Goal: Complete application form

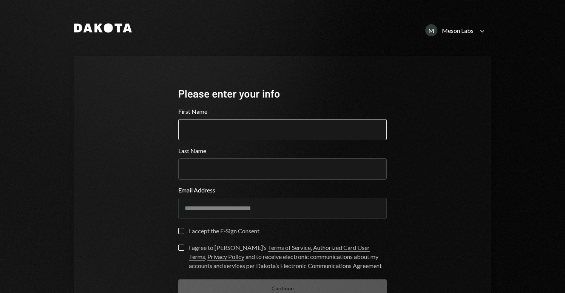
click at [230, 127] on input "First Name" at bounding box center [282, 129] width 209 height 21
click at [232, 130] on input "First Name" at bounding box center [282, 129] width 209 height 21
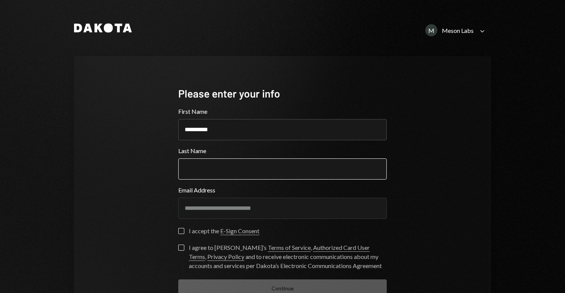
type input "*********"
click at [228, 174] on input "Last Name" at bounding box center [282, 168] width 209 height 21
type input "*********"
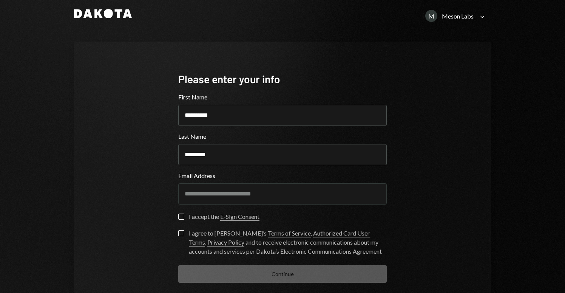
click at [183, 217] on label "I accept the E-Sign Consent" at bounding box center [218, 218] width 81 height 8
click at [183, 217] on button "I accept the E-Sign Consent" at bounding box center [181, 217] width 6 height 6
click at [179, 232] on button "I agree to [PERSON_NAME]’s Terms of Service , Authorized Card User Terms , Priv…" at bounding box center [181, 233] width 6 height 6
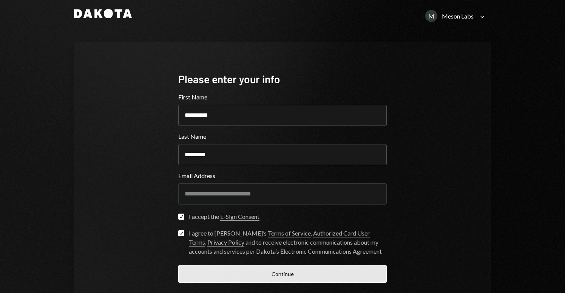
click at [285, 279] on button "Continue" at bounding box center [282, 274] width 209 height 18
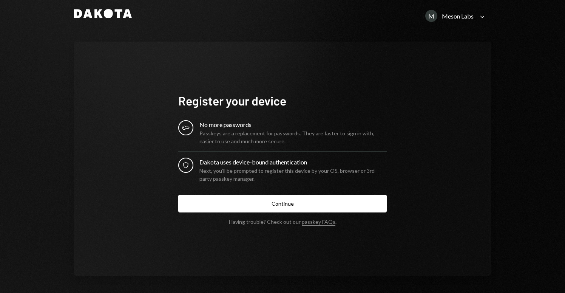
click at [246, 164] on div "Dakota uses device-bound authentication" at bounding box center [293, 162] width 187 height 9
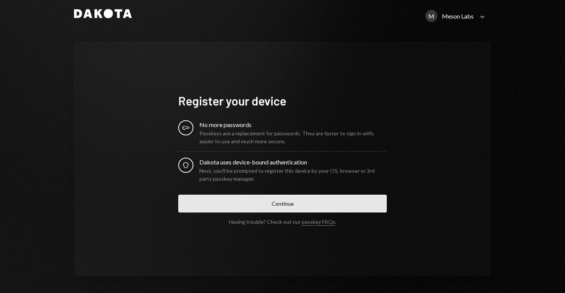
click at [280, 204] on button "Continue" at bounding box center [282, 204] width 209 height 18
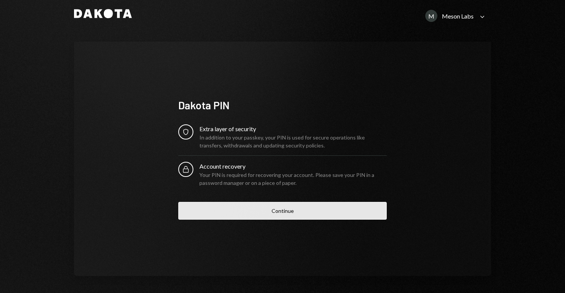
click at [269, 208] on button "Continue" at bounding box center [282, 211] width 209 height 18
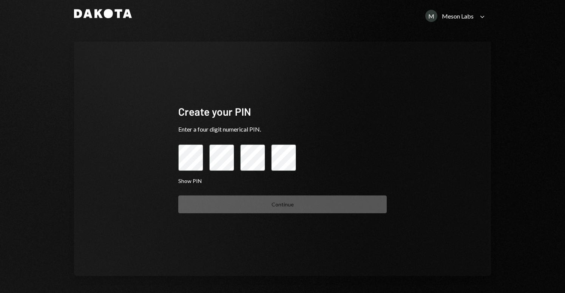
click at [201, 113] on div "Create your PIN" at bounding box center [282, 111] width 209 height 15
click at [246, 131] on div "Enter a four digit numerical PIN." at bounding box center [282, 129] width 209 height 9
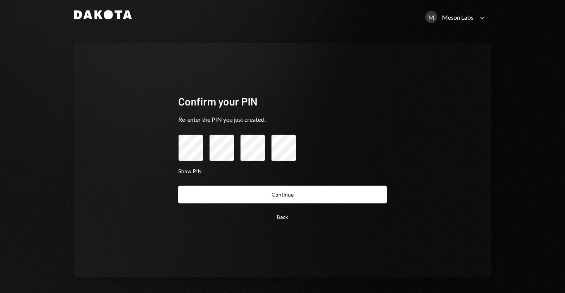
scroll to position [13, 0]
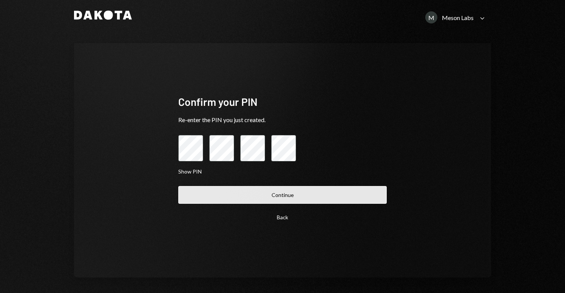
click at [292, 189] on button "Continue" at bounding box center [282, 195] width 209 height 18
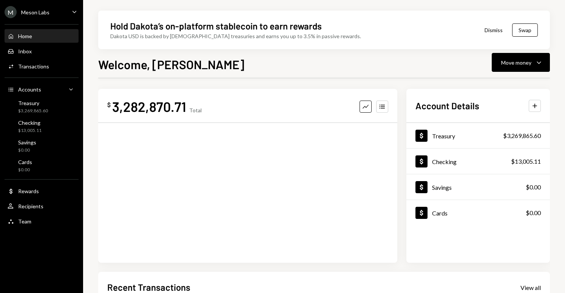
scroll to position [3, 0]
